Goal: Task Accomplishment & Management: Use online tool/utility

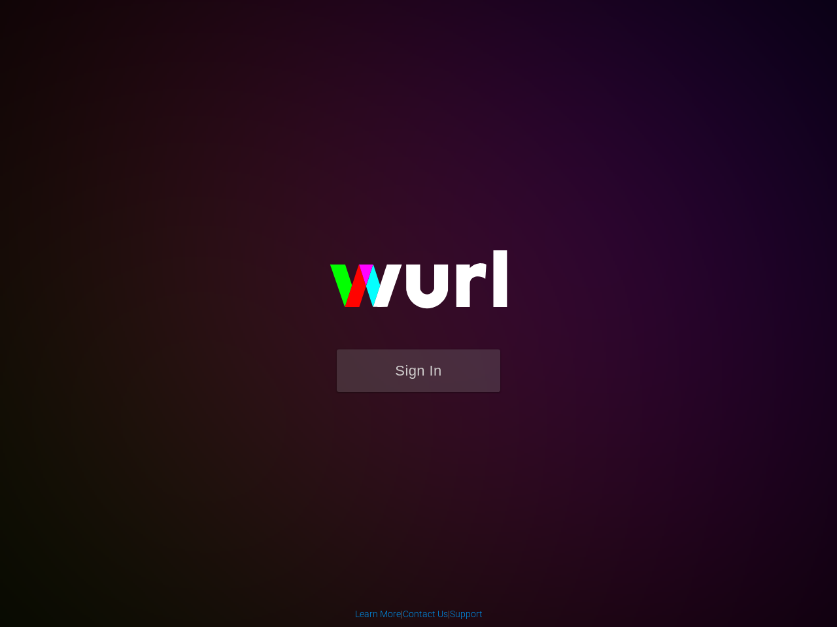
click at [418, 371] on button "Sign In" at bounding box center [418, 371] width 163 height 42
